Goal: Information Seeking & Learning: Learn about a topic

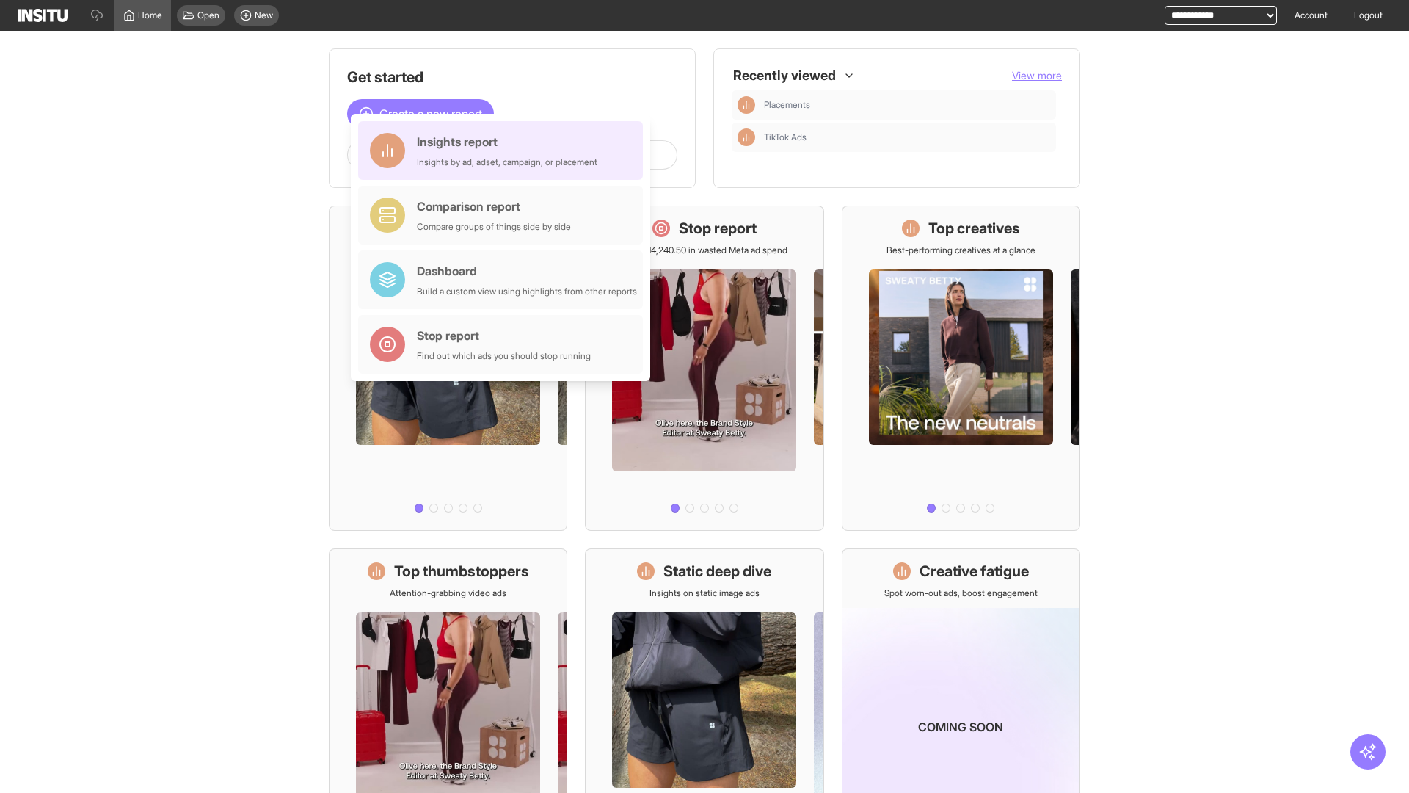
click at [504, 150] on div "Insights report Insights by ad, adset, campaign, or placement" at bounding box center [507, 150] width 181 height 35
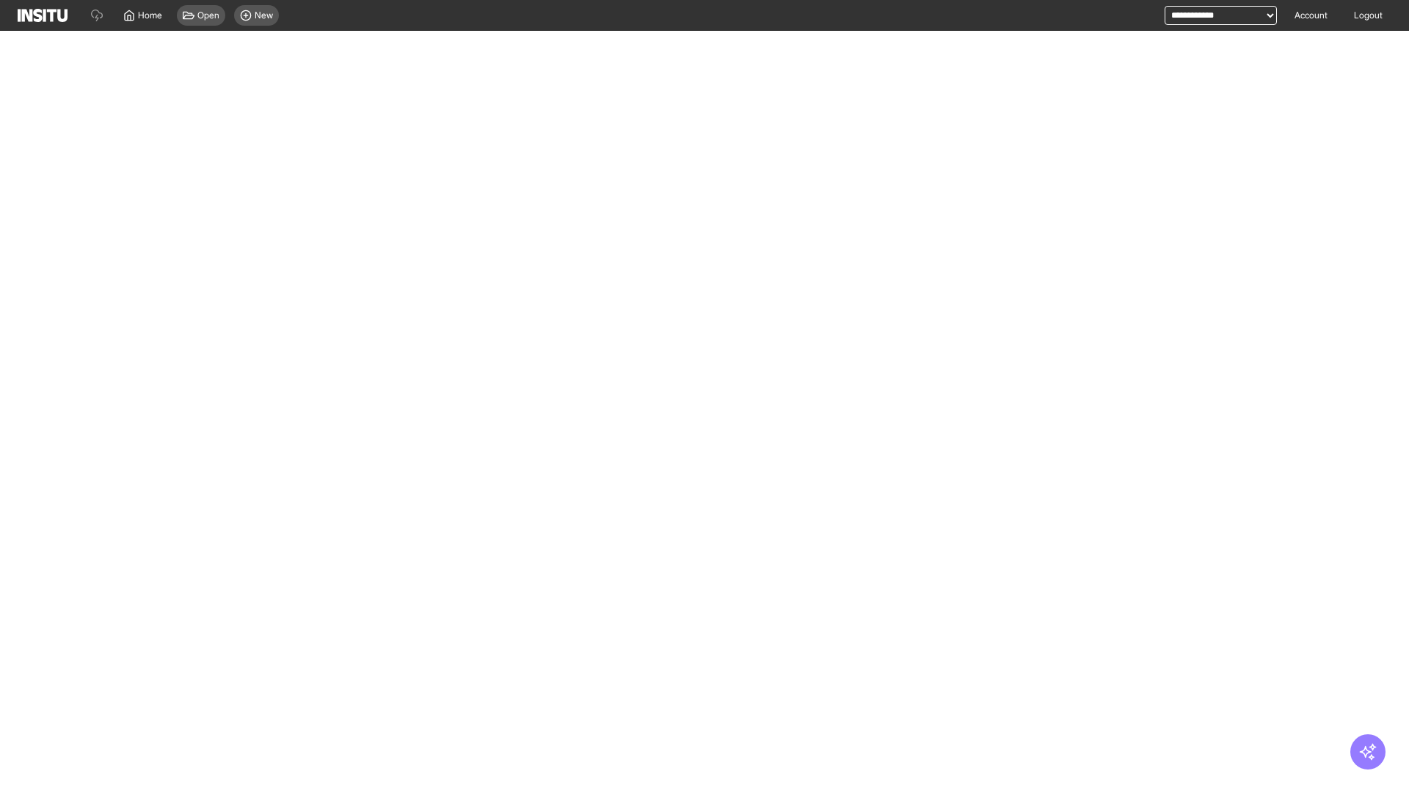
select select "**"
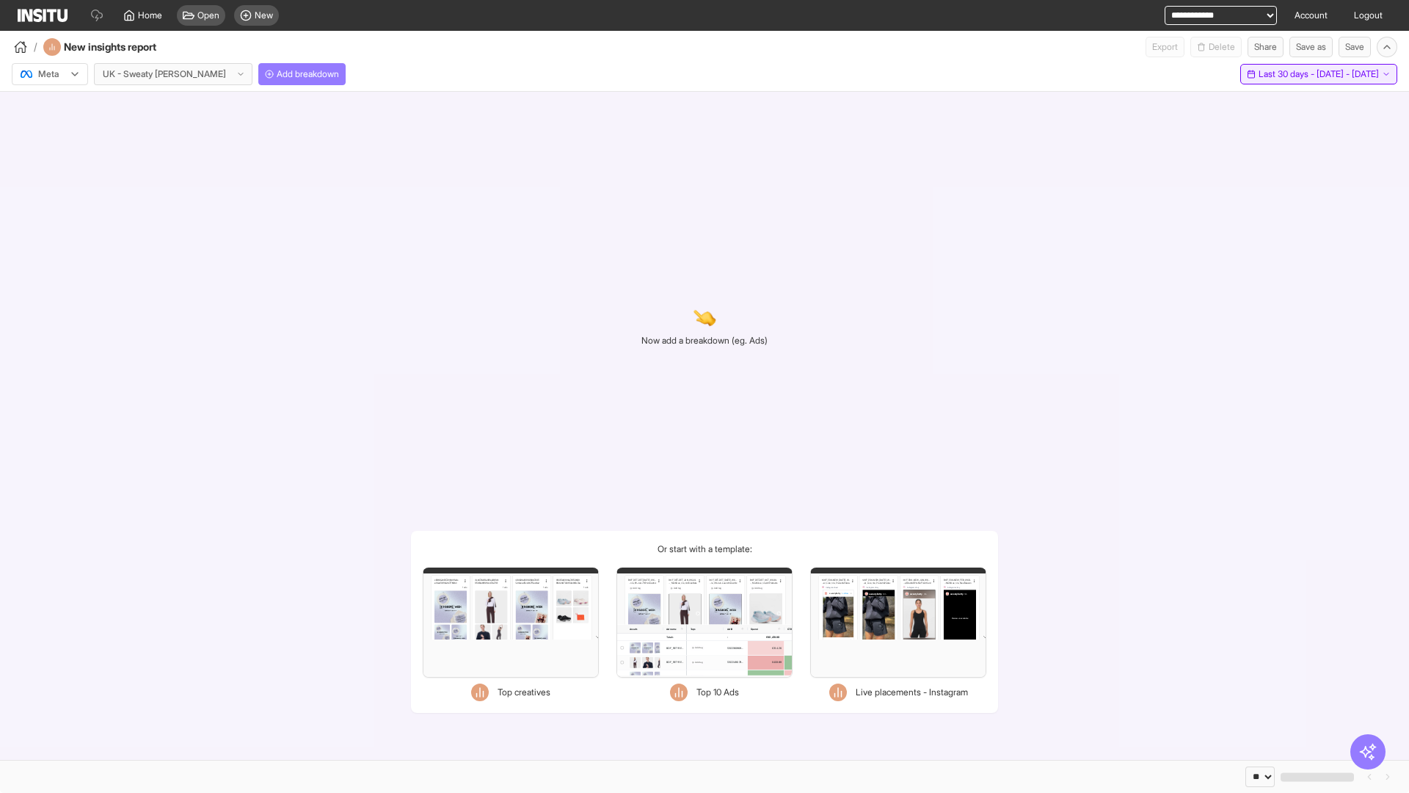
click at [1287, 74] on span "Last 30 days - [DATE] - [DATE]" at bounding box center [1319, 74] width 120 height 12
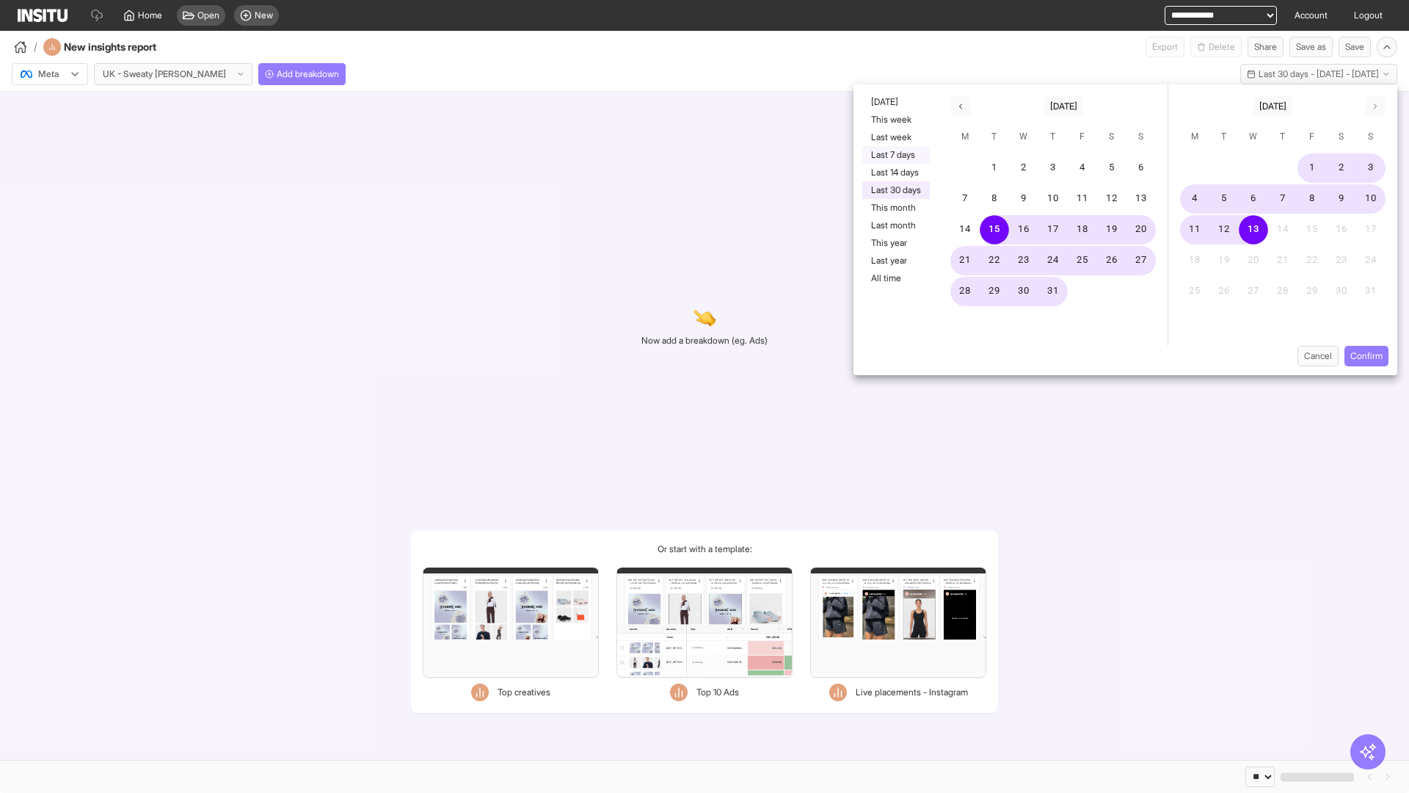
click at [895, 155] on button "Last 7 days" at bounding box center [897, 155] width 68 height 18
